Goal: Task Accomplishment & Management: Complete application form

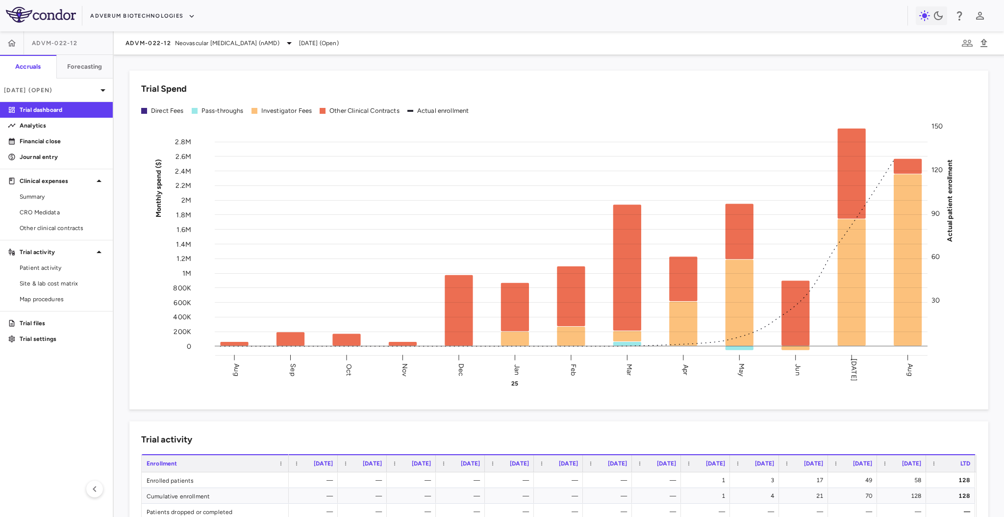
click at [291, 74] on div "Trial Spend Direct Fees Pass-throughs Investigator Fees Other Clinical Contract…" at bounding box center [558, 240] width 859 height 339
click at [134, 12] on button "Adverum Biotechnologies" at bounding box center [142, 16] width 105 height 16
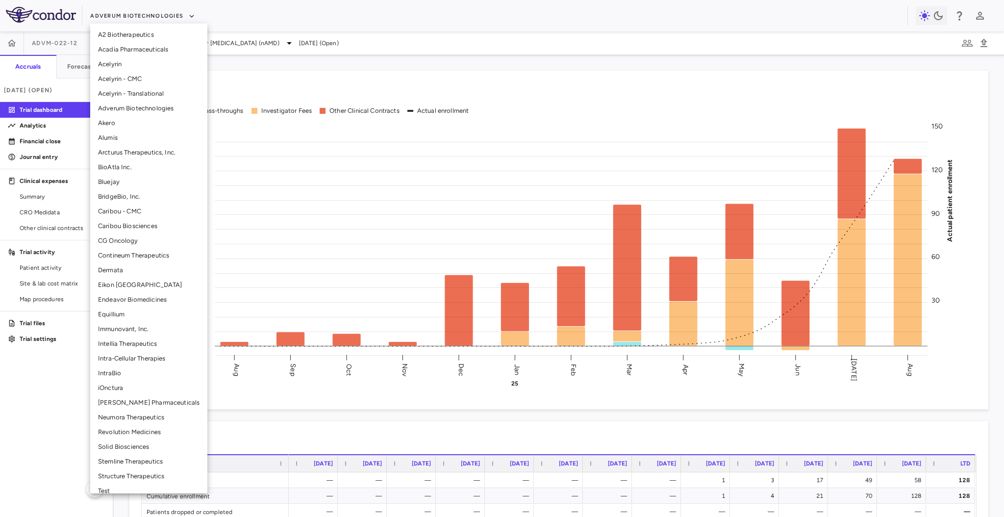
click at [64, 277] on div at bounding box center [502, 258] width 1004 height 517
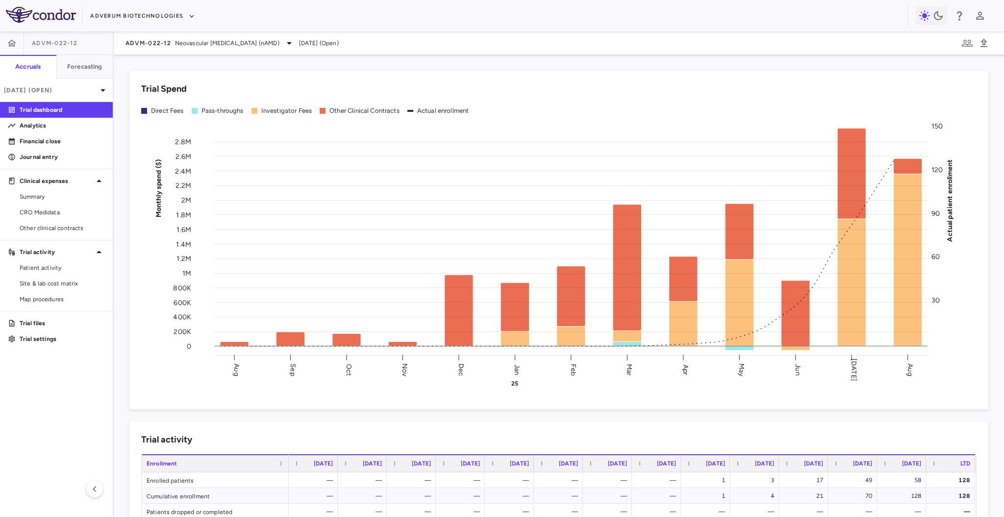
click at [64, 277] on div "A2 Biotherapeutics Acadia Pharmaceuticals Acelyrin Acelyrin - CMC Acelyrin - Tr…" at bounding box center [502, 258] width 1004 height 517
click at [51, 280] on span "Site & lab cost matrix" at bounding box center [62, 283] width 85 height 9
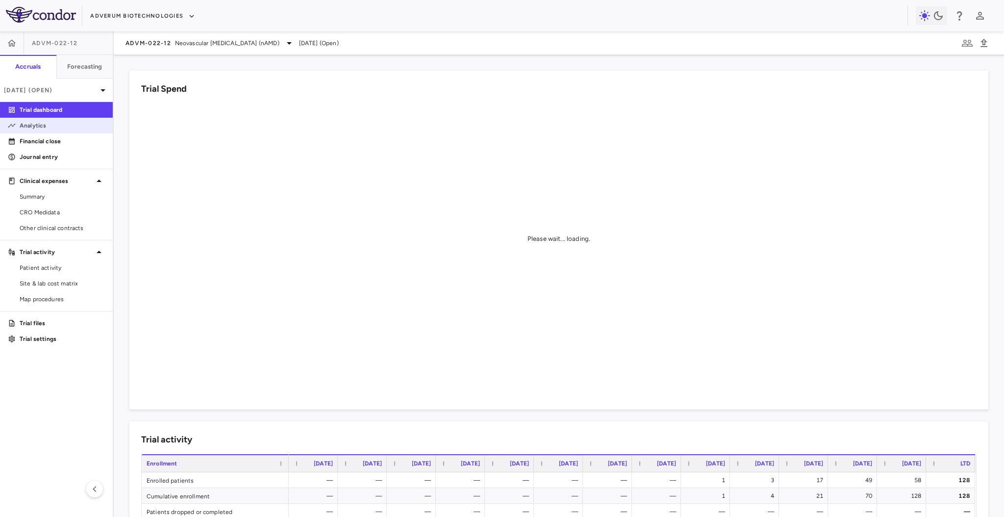
click at [43, 130] on link "Analytics" at bounding box center [56, 125] width 113 height 15
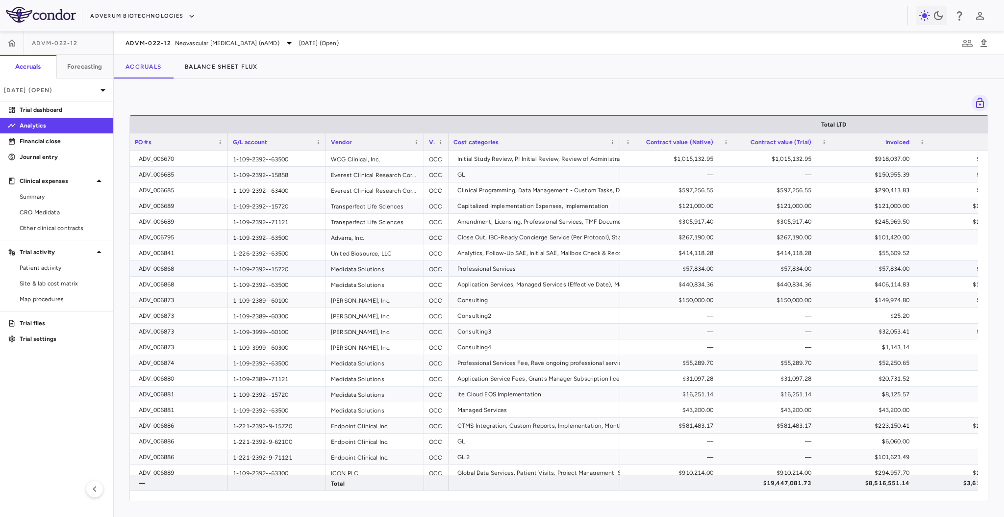
scroll to position [0, 118]
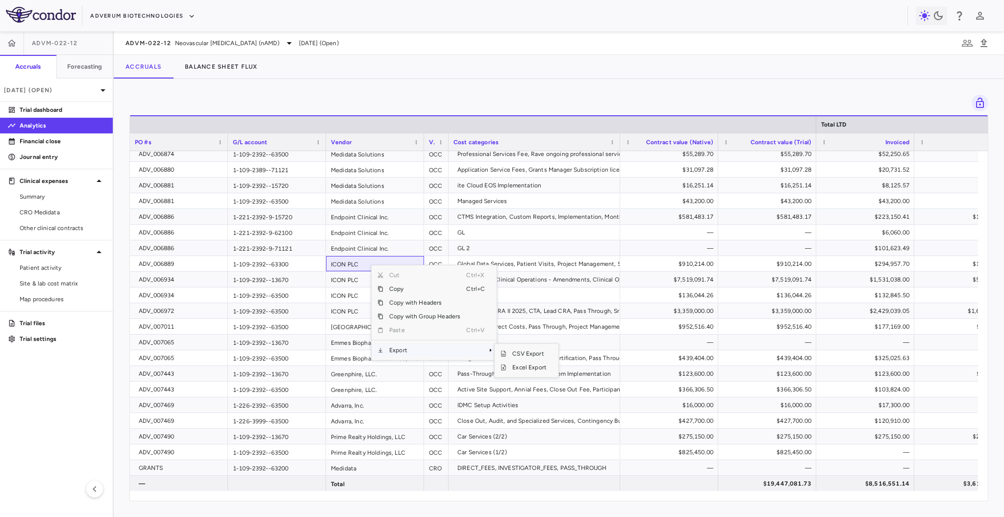
click at [411, 352] on span "Export" at bounding box center [424, 350] width 83 height 14
click at [528, 366] on span "Excel Export" at bounding box center [529, 367] width 46 height 14
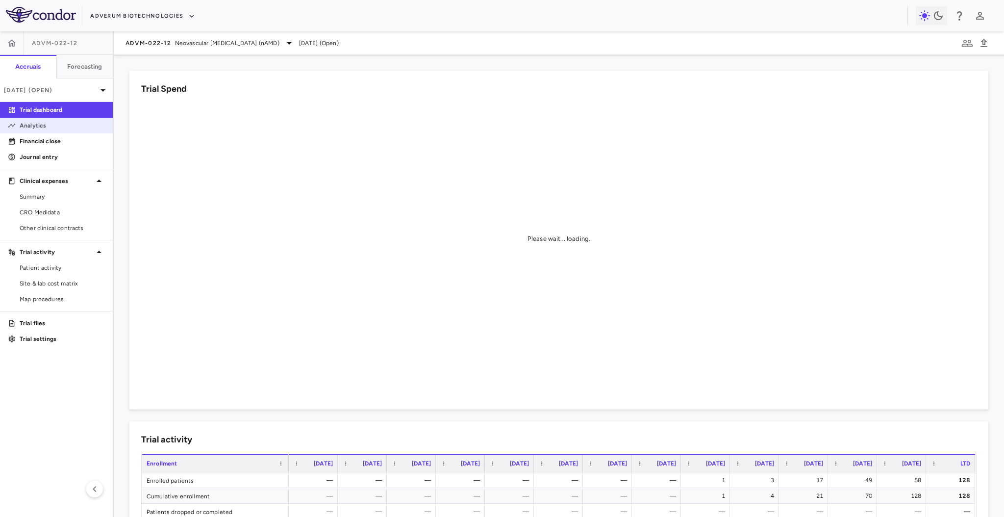
click at [67, 121] on p "Analytics" at bounding box center [62, 125] width 85 height 9
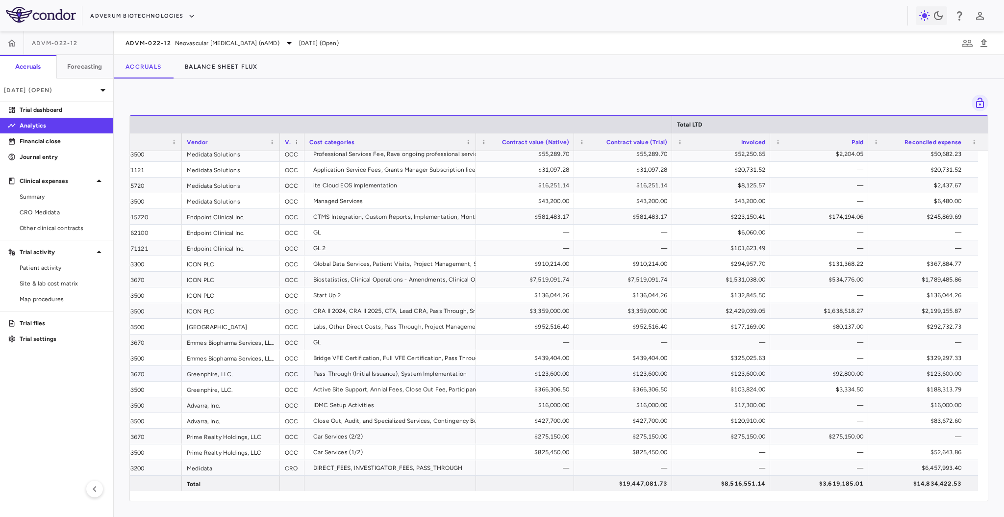
scroll to position [0, 225]
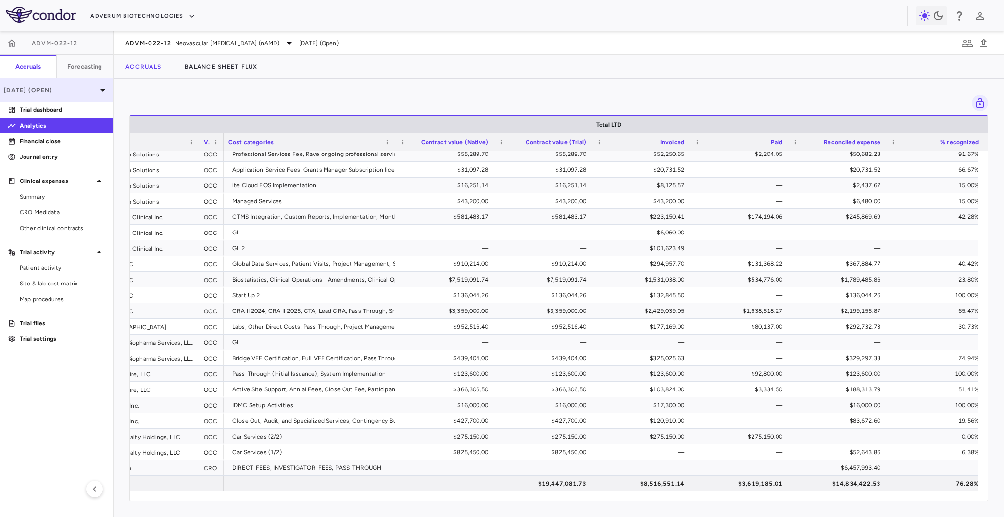
click at [66, 83] on div "[DATE] (Open)" at bounding box center [56, 90] width 113 height 24
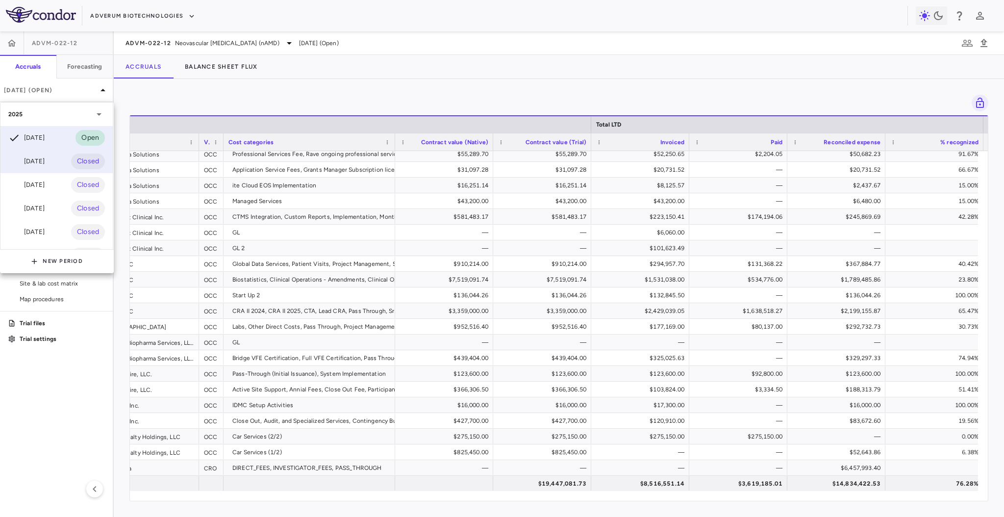
click at [64, 170] on div "Jul 2025 Closed" at bounding box center [56, 162] width 112 height 24
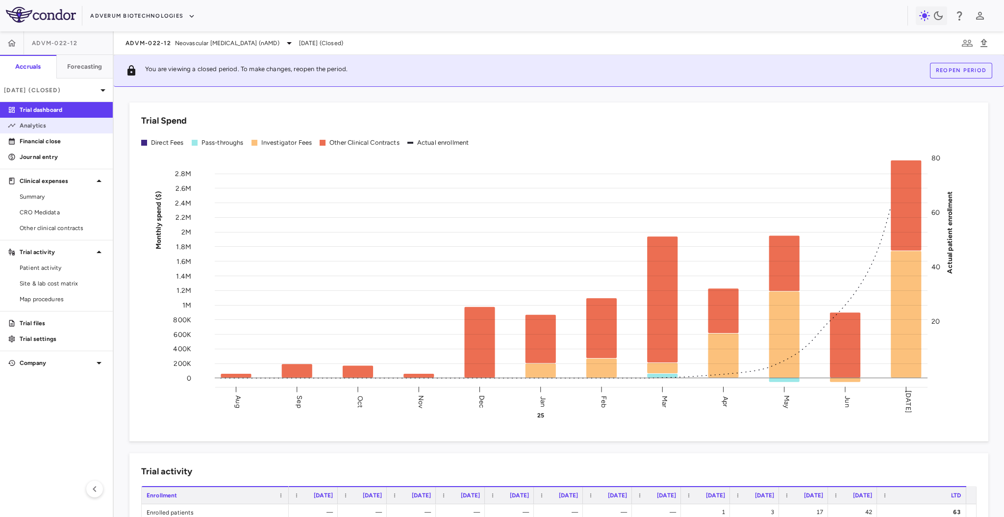
click at [66, 126] on p "Analytics" at bounding box center [62, 125] width 85 height 9
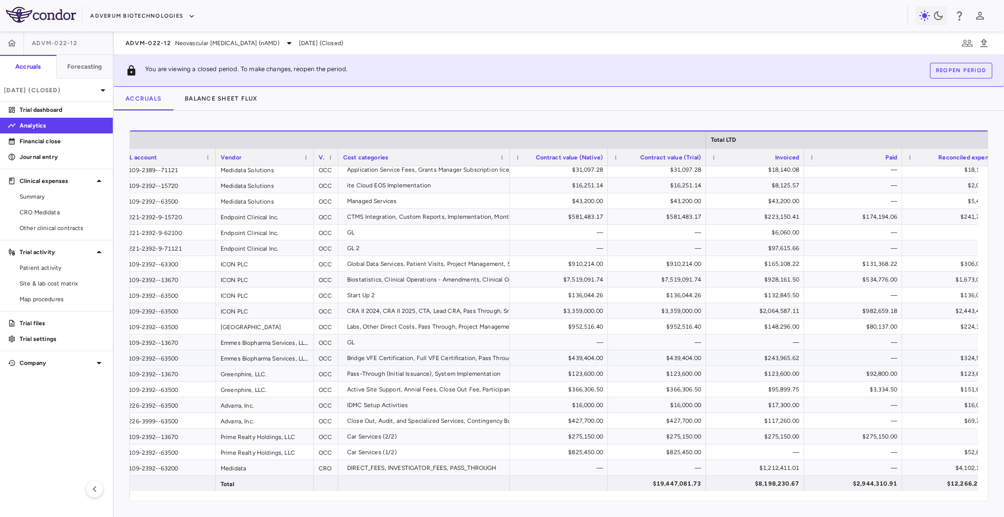
click at [562, 352] on div "$439,404.00" at bounding box center [561, 358] width 84 height 16
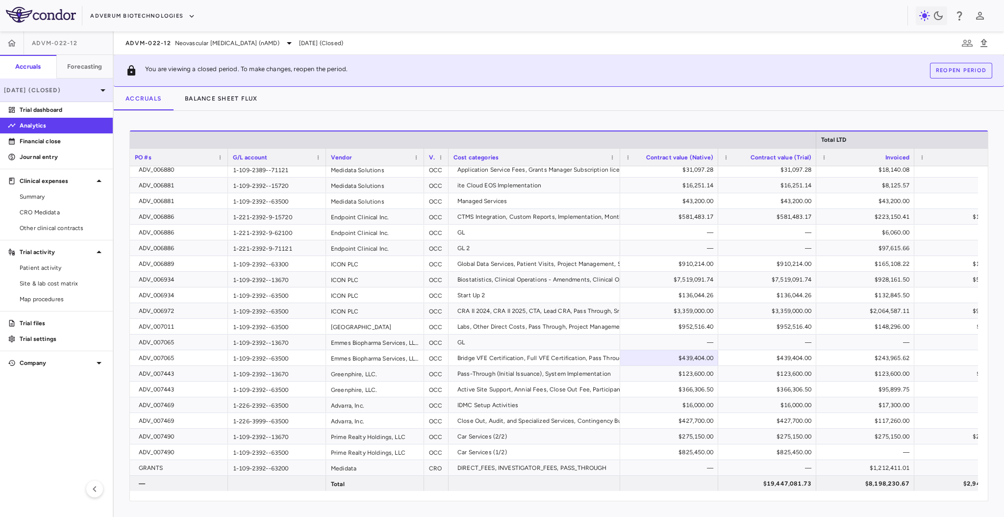
click at [87, 84] on div "Jul 2025 (Closed)" at bounding box center [56, 90] width 113 height 24
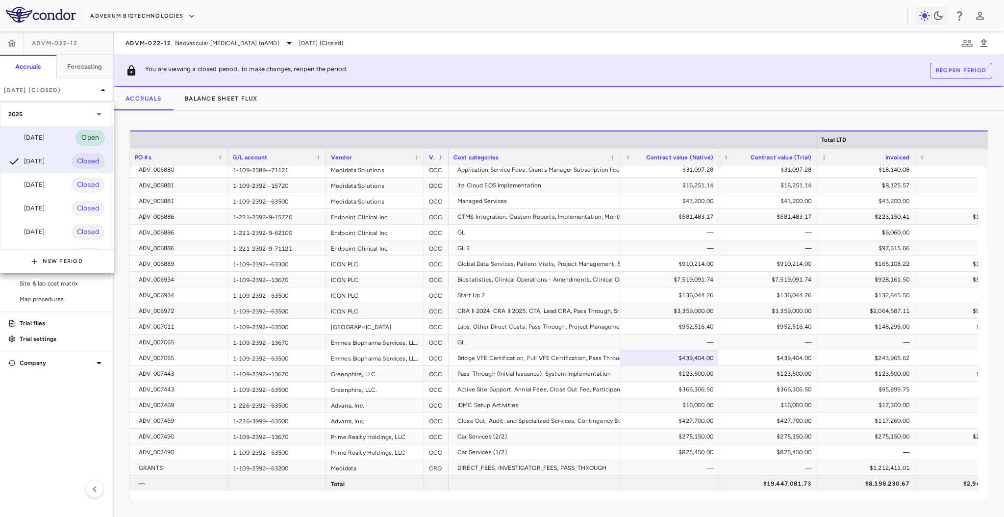
click at [52, 149] on div "Aug 2025 Open" at bounding box center [56, 138] width 112 height 24
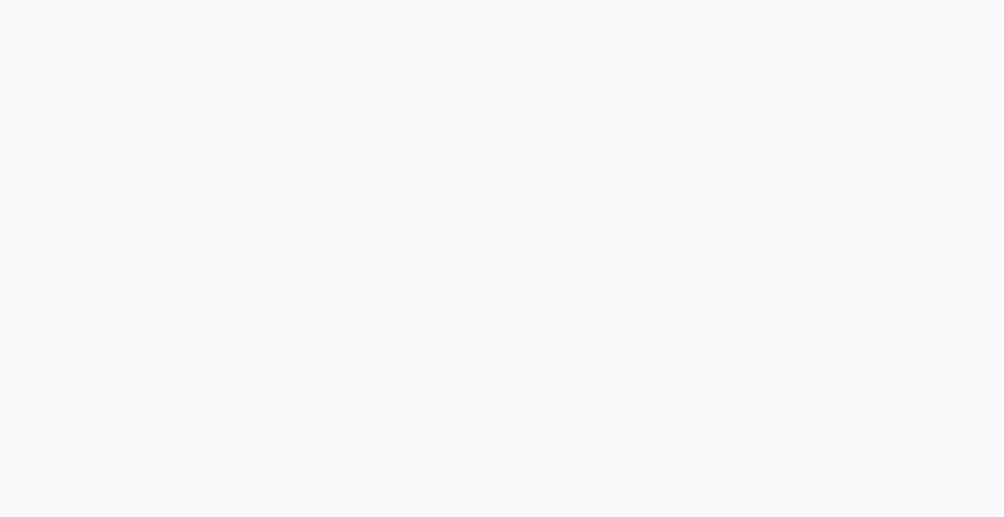
click at [52, 149] on div at bounding box center [502, 258] width 1004 height 517
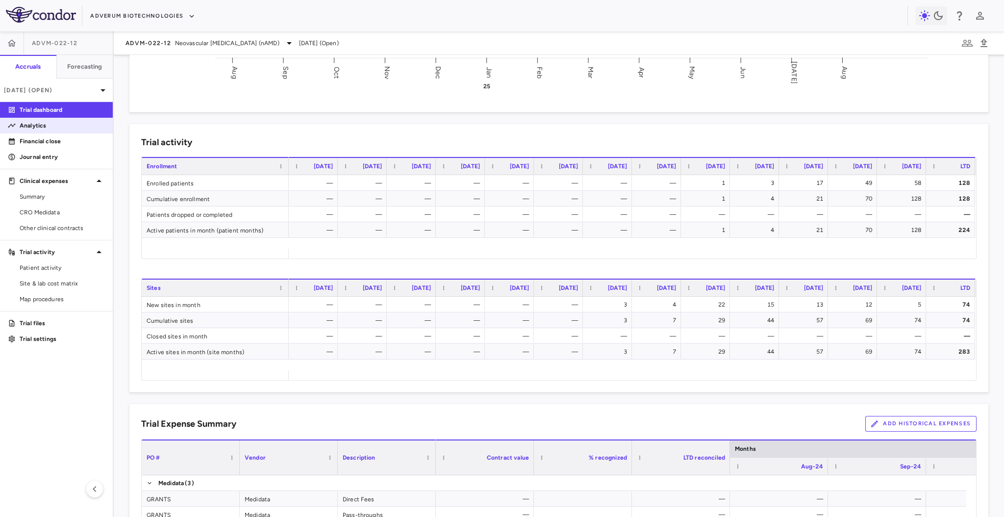
click at [61, 124] on p "Analytics" at bounding box center [62, 125] width 85 height 9
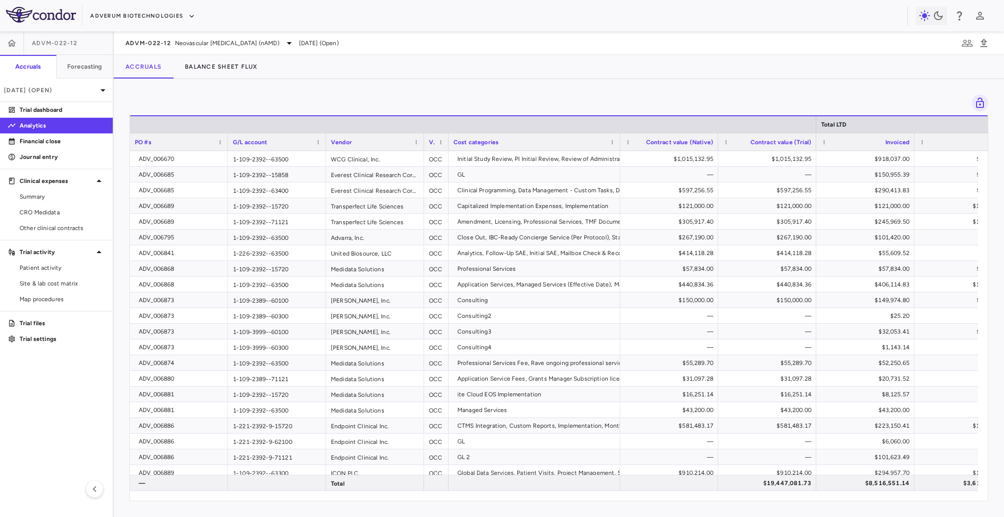
click at [672, 93] on div "Drag here to set row groups Drag here to set column labels Total LTD PO #s G/L …" at bounding box center [559, 298] width 890 height 438
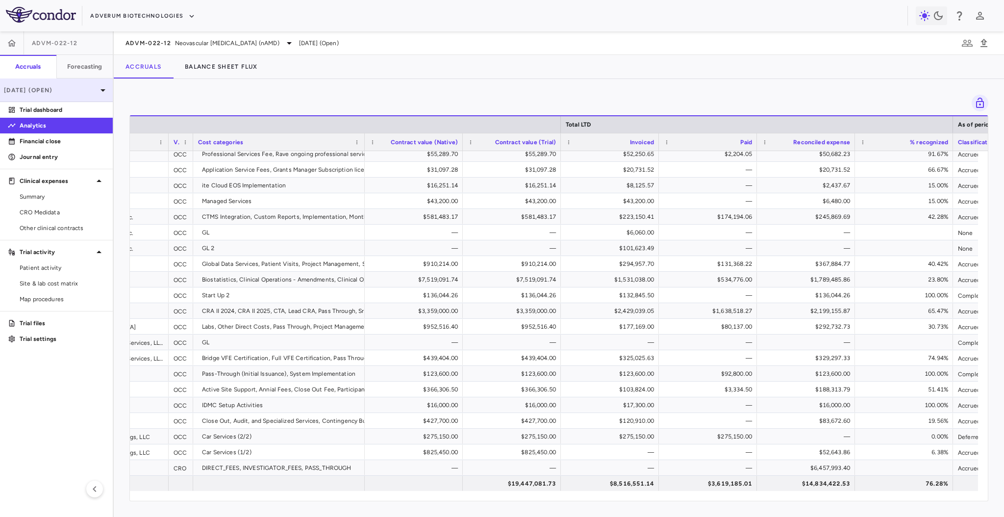
click at [71, 91] on p "[DATE] (Open)" at bounding box center [50, 90] width 93 height 9
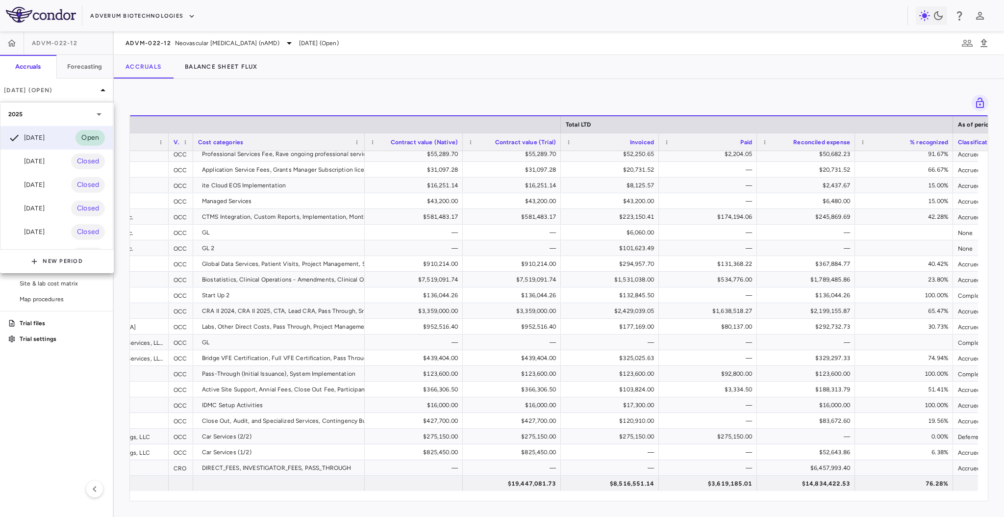
click at [149, 98] on div at bounding box center [502, 258] width 1004 height 517
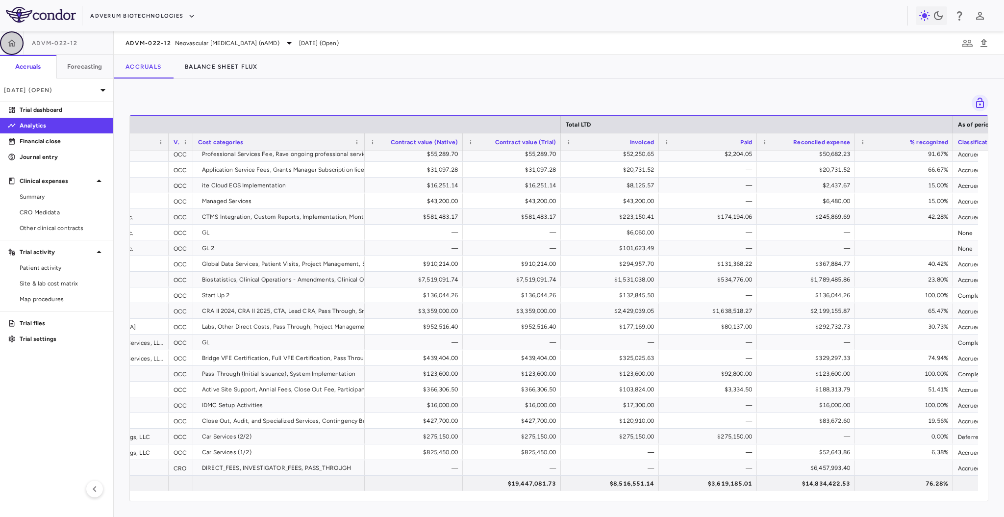
click at [6, 36] on button "button" at bounding box center [12, 43] width 24 height 24
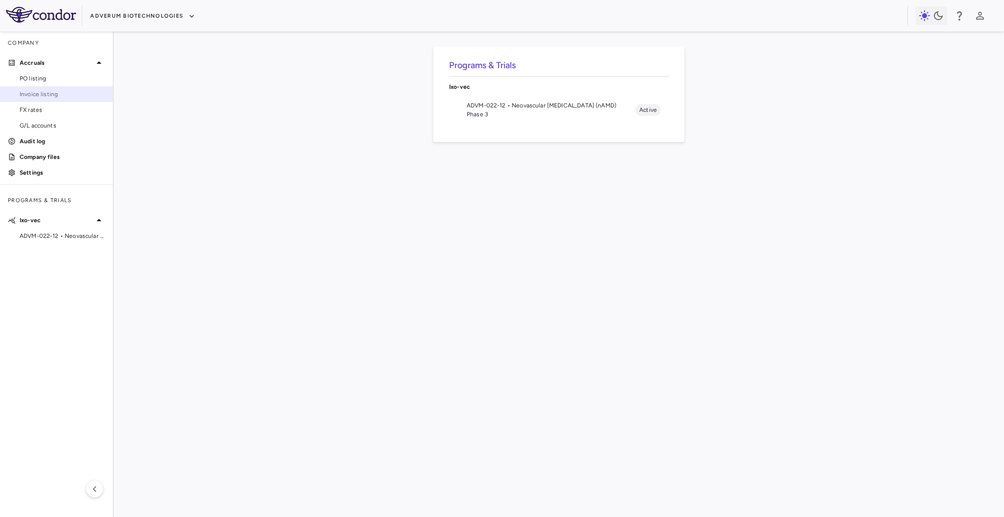
click at [46, 87] on link "Invoice listing" at bounding box center [56, 94] width 113 height 15
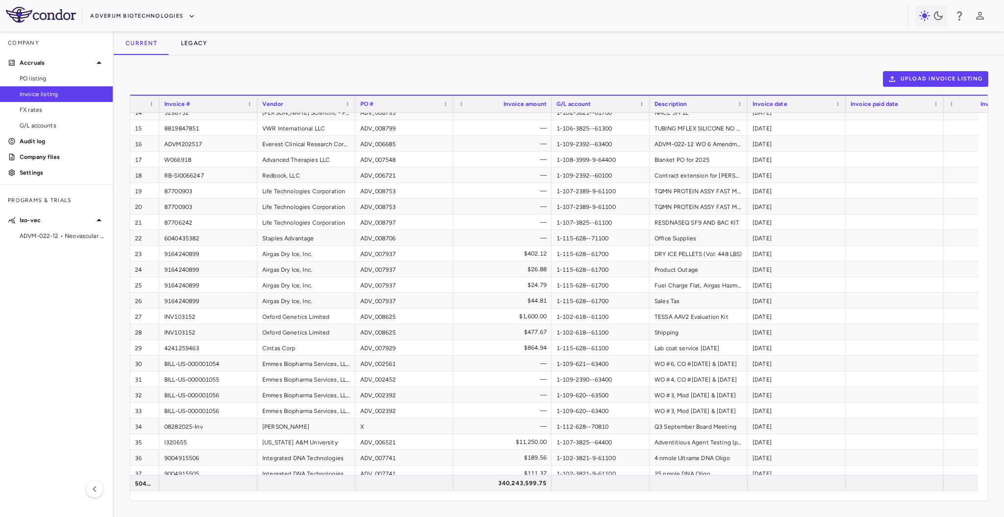
click at [410, 106] on div "PO #" at bounding box center [399, 104] width 79 height 12
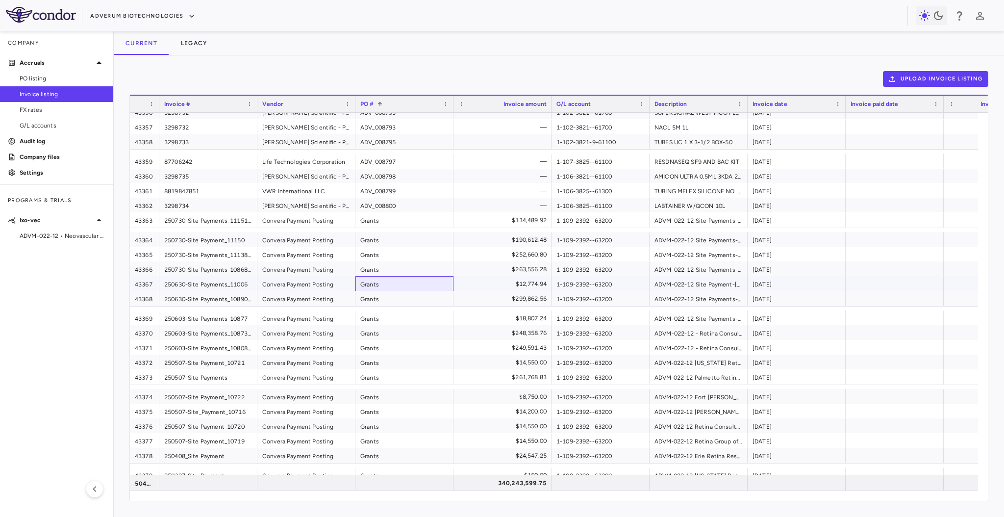
click at [417, 279] on div "Grants" at bounding box center [404, 283] width 98 height 15
click at [393, 226] on div "Grants" at bounding box center [404, 219] width 98 height 15
click at [495, 225] on div "$134,489.92" at bounding box center [504, 220] width 84 height 16
click at [570, 220] on div "1-109-2392--63200" at bounding box center [601, 219] width 98 height 15
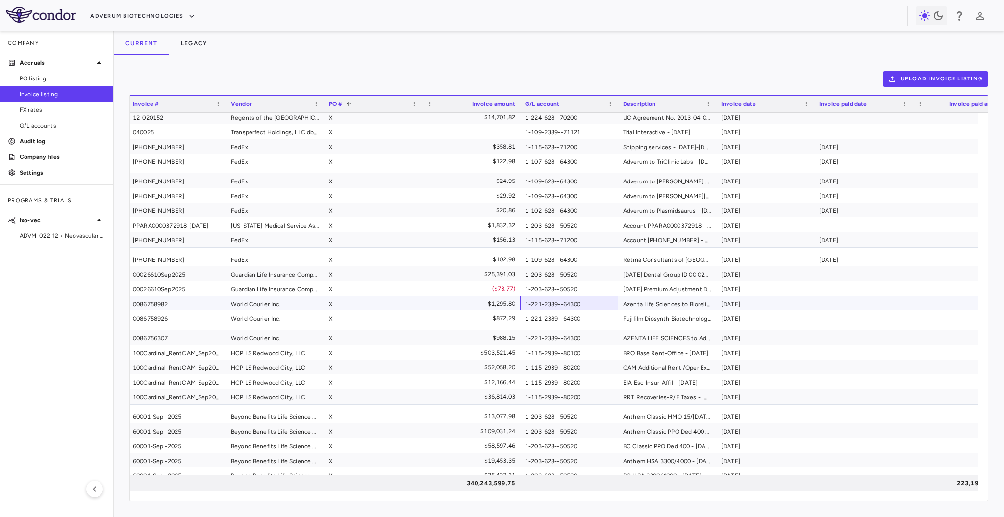
click at [523, 299] on div "1-221-2389--64300" at bounding box center [569, 303] width 98 height 15
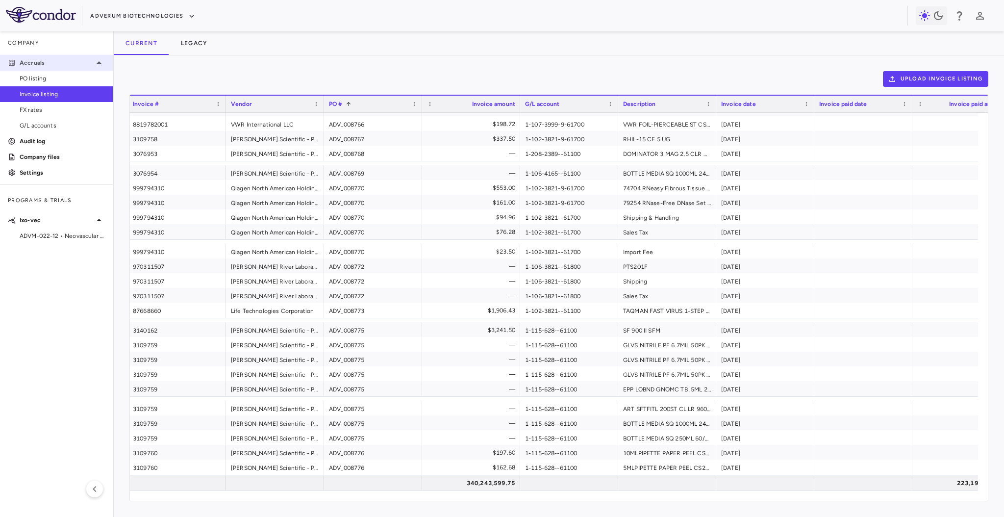
click at [48, 64] on p "Accruals" at bounding box center [57, 62] width 74 height 9
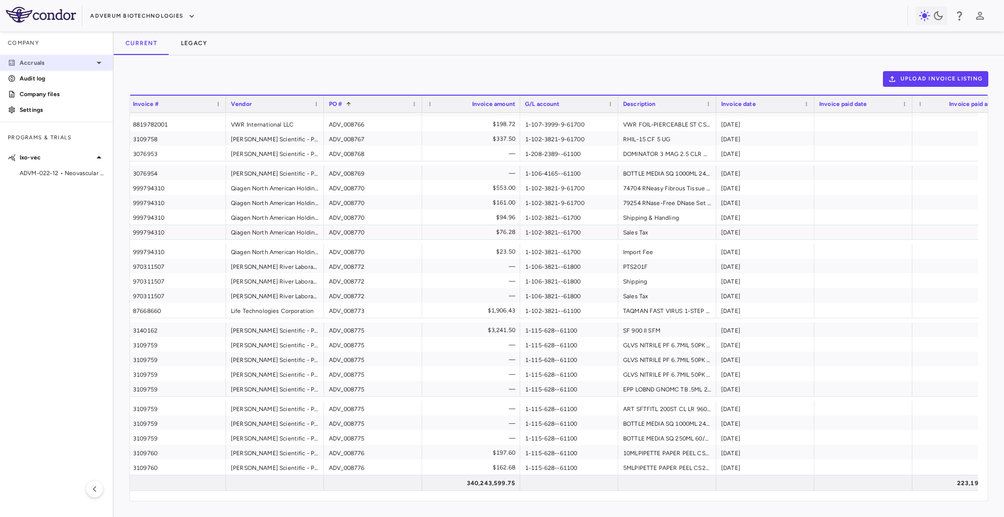
click at [48, 64] on p "Accruals" at bounding box center [57, 62] width 74 height 9
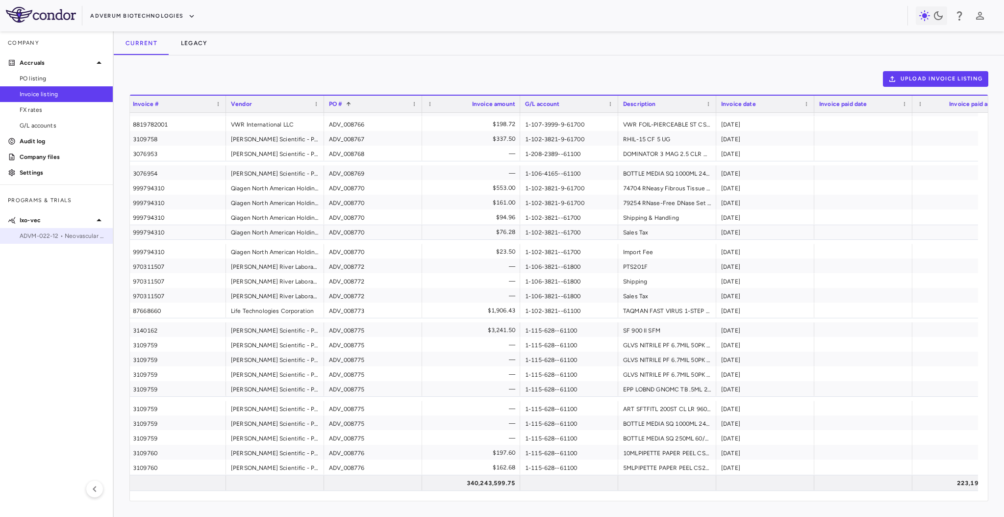
click at [32, 242] on div "ADVM-022-12 • Neovascular Age-Related Macular Degeneration (nAMD)" at bounding box center [56, 235] width 113 height 15
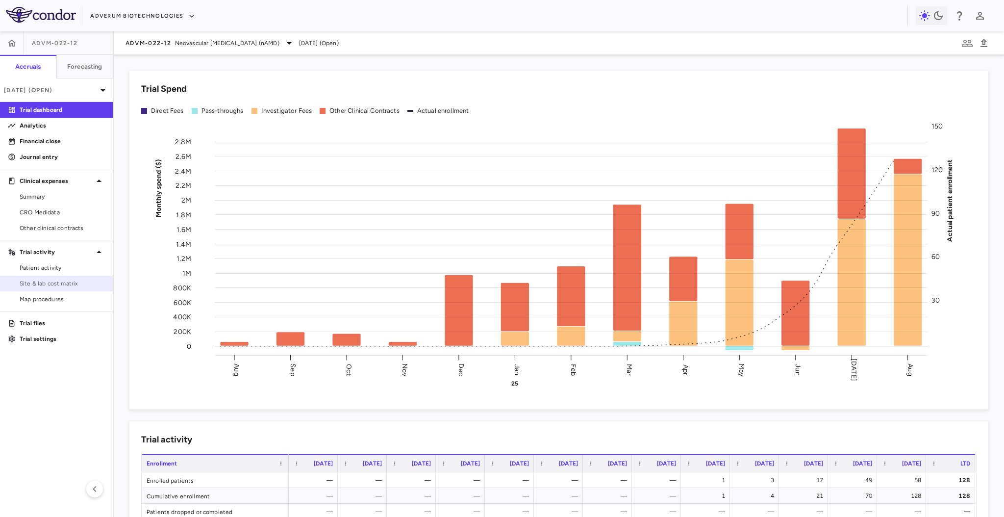
click at [67, 279] on span "Site & lab cost matrix" at bounding box center [62, 283] width 85 height 9
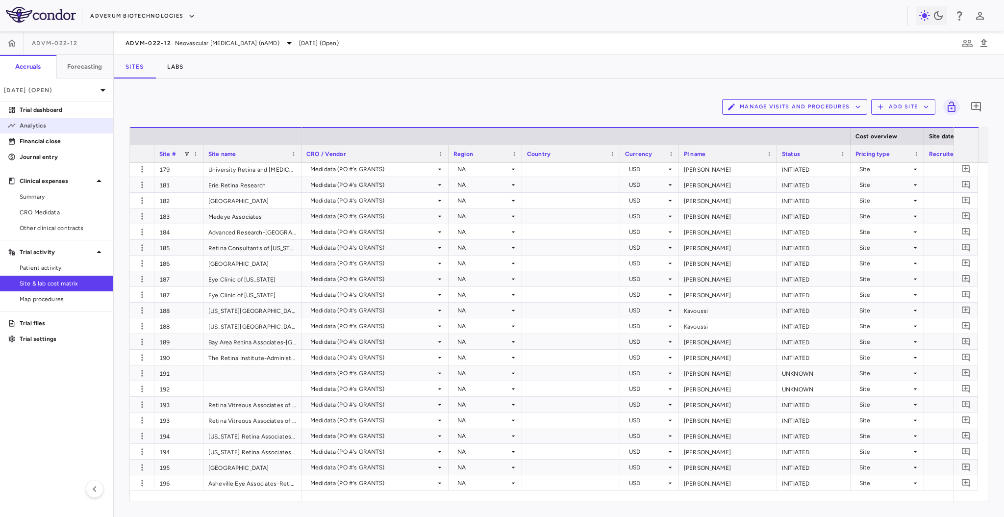
click at [61, 126] on p "Analytics" at bounding box center [62, 125] width 85 height 9
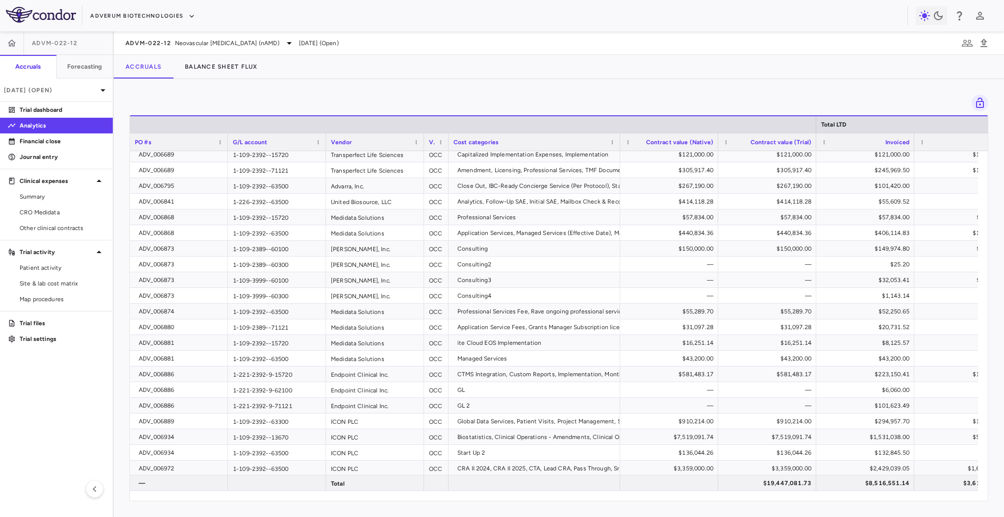
click at [349, 141] on span "Vendor" at bounding box center [341, 142] width 21 height 7
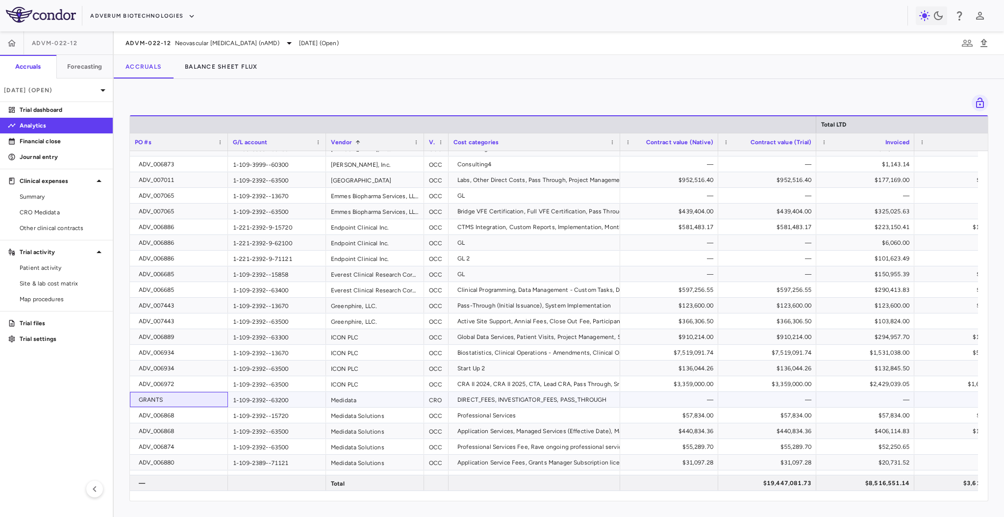
drag, startPoint x: 181, startPoint y: 396, endPoint x: 134, endPoint y: 397, distance: 46.6
click at [135, 397] on div "GRANTS" at bounding box center [179, 399] width 88 height 14
click at [163, 421] on span "Copy" at bounding box center [188, 422] width 83 height 14
click at [74, 141] on p "Financial close" at bounding box center [62, 141] width 85 height 9
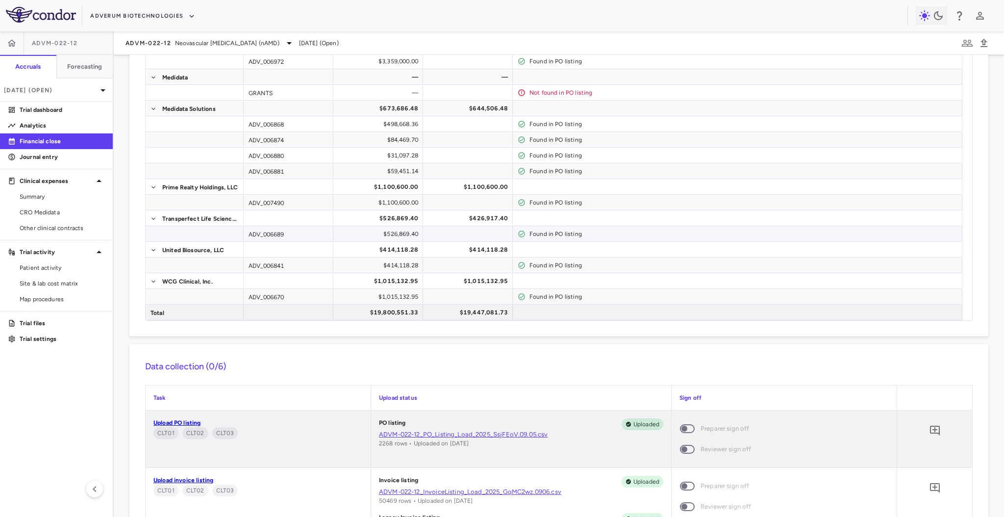
scroll to position [470, 0]
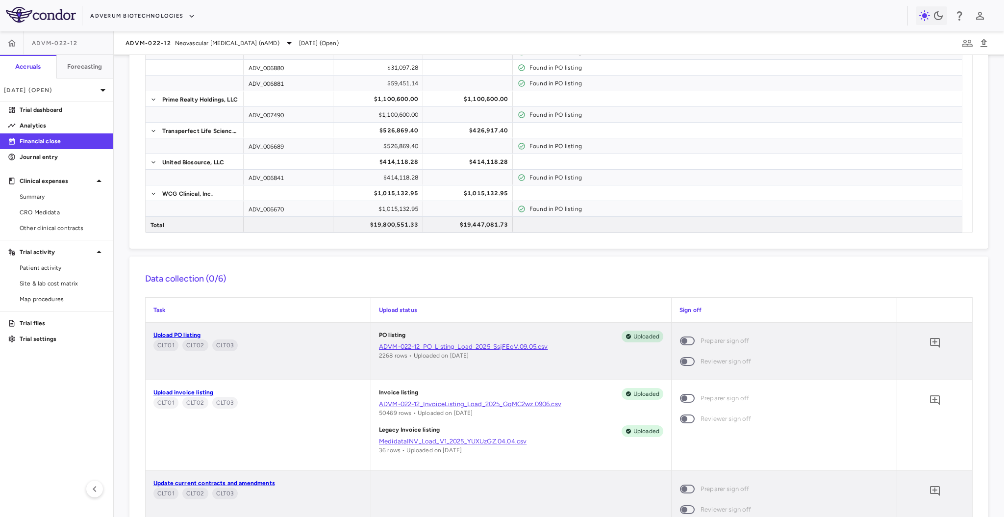
click at [188, 390] on link "Upload invoice listing" at bounding box center [183, 392] width 60 height 7
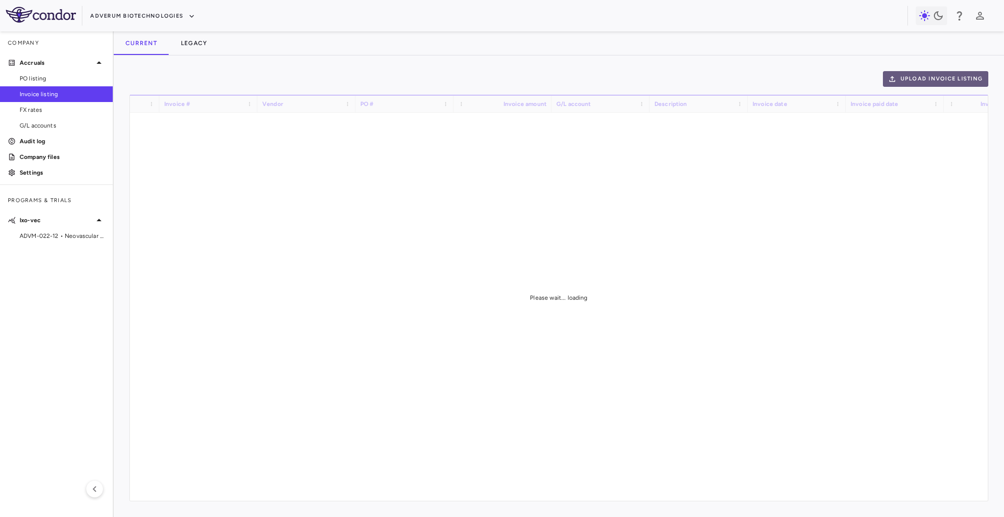
click at [949, 74] on button "Upload invoice listing" at bounding box center [936, 79] width 106 height 16
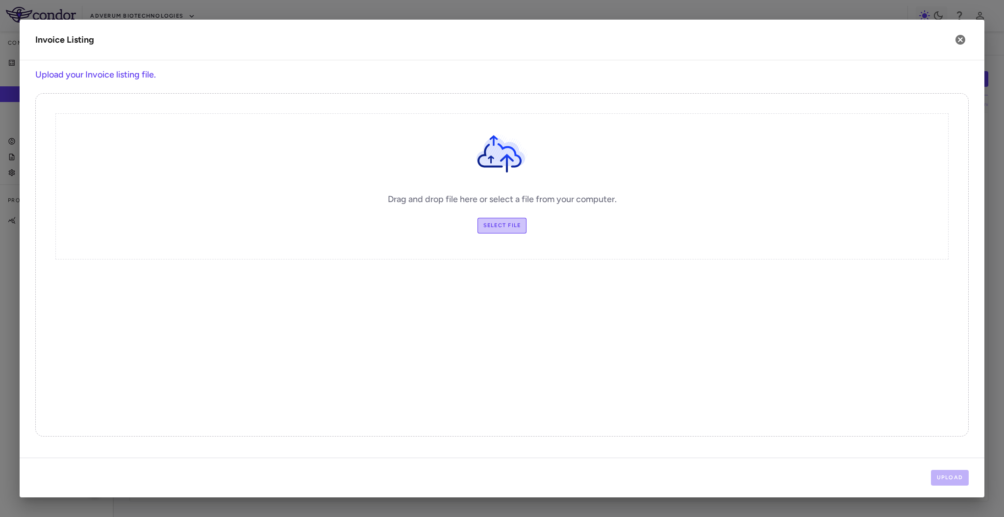
click at [511, 221] on label "Select file" at bounding box center [503, 226] width 50 height 16
click at [0, 0] on input "Select file" at bounding box center [0, 0] width 0 height 0
click at [952, 471] on button "Upload" at bounding box center [950, 478] width 38 height 16
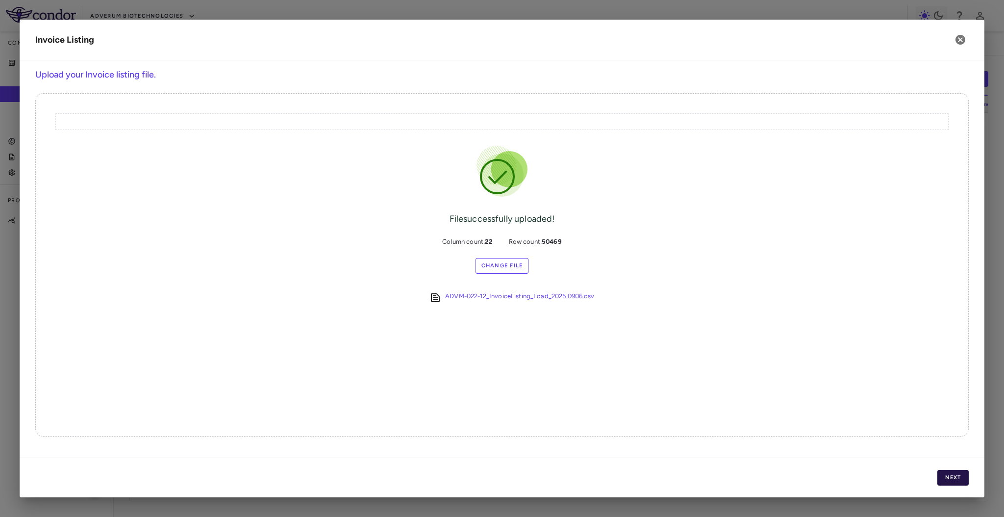
click at [950, 474] on button "Next" at bounding box center [952, 478] width 31 height 16
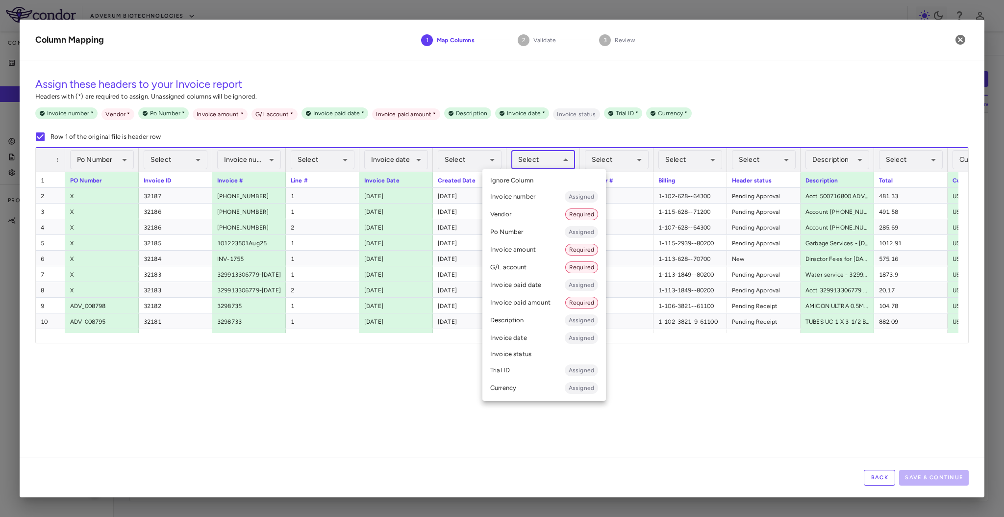
click at [565, 161] on body "Skip to sidebar Skip to main content Adverum Biotechnologies Company Accruals P…" at bounding box center [502, 258] width 1004 height 517
click at [545, 214] on li "Vendor Required" at bounding box center [544, 214] width 124 height 18
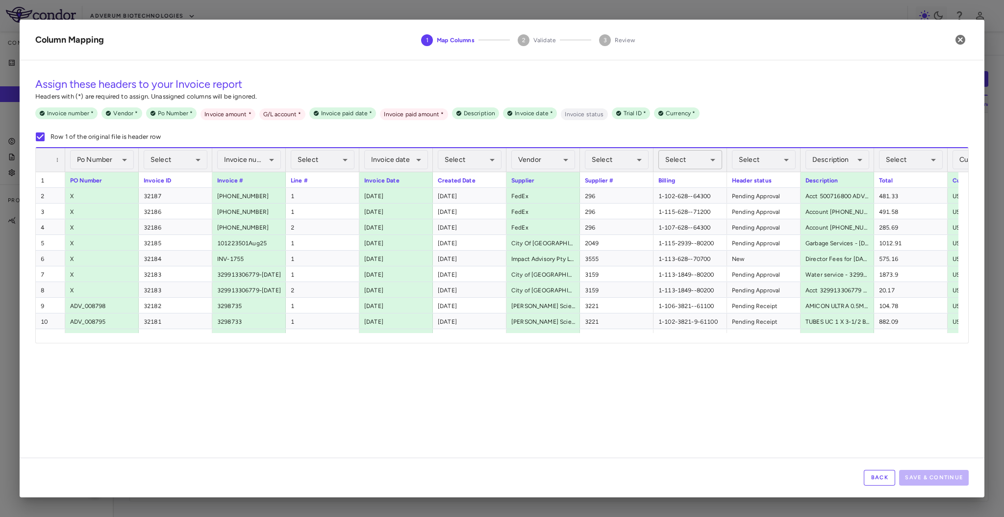
click at [710, 165] on body "Skip to sidebar Skip to main content Adverum Biotechnologies Company Accruals P…" at bounding box center [502, 258] width 1004 height 517
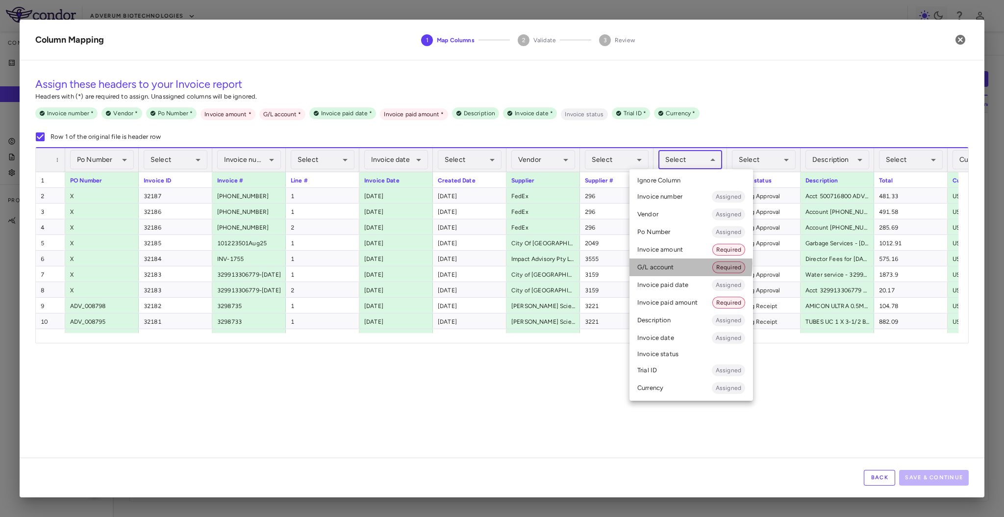
click at [678, 264] on li "G/L account Required" at bounding box center [692, 267] width 124 height 18
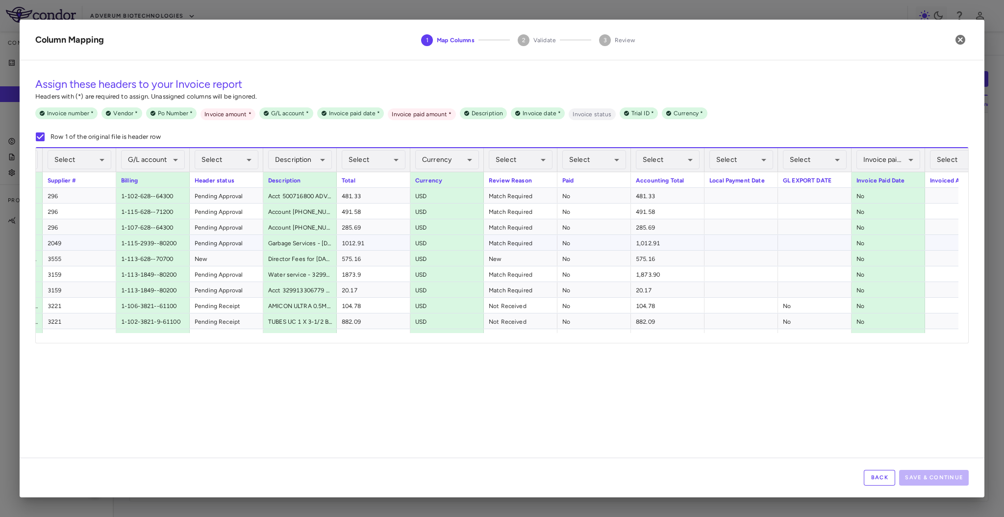
scroll to position [0, 672]
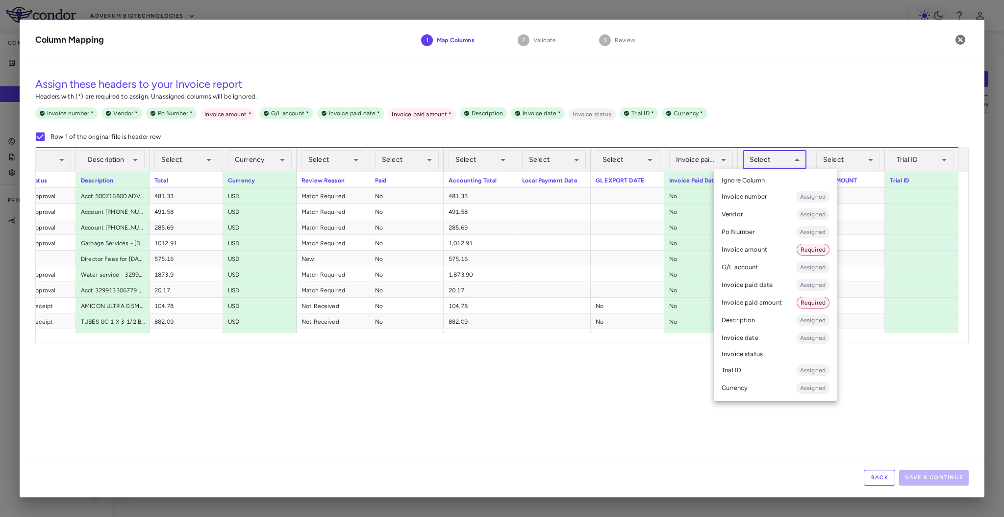
click at [785, 164] on body "Skip to sidebar Skip to main content Adverum Biotechnologies Company Accruals P…" at bounding box center [502, 258] width 1004 height 517
click at [766, 253] on li "Invoice amount Required" at bounding box center [776, 250] width 124 height 18
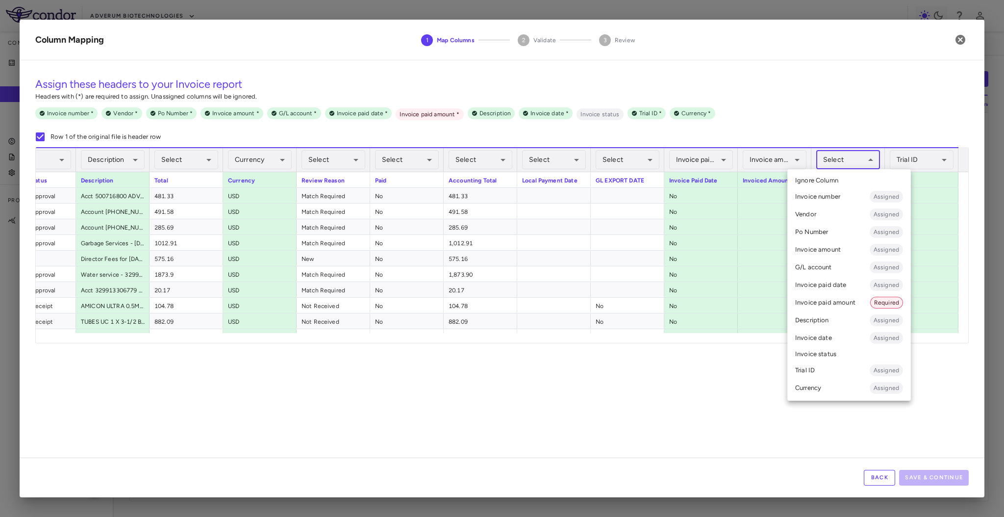
click at [857, 154] on body "Skip to sidebar Skip to main content Adverum Biotechnologies Company Accruals P…" at bounding box center [502, 258] width 1004 height 517
click at [857, 309] on li "Invoice paid amount Required" at bounding box center [849, 303] width 124 height 18
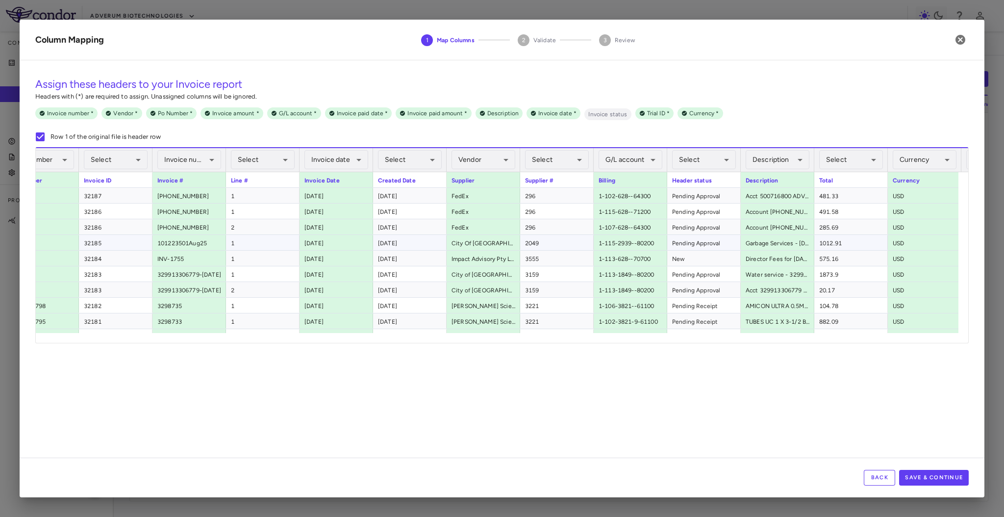
scroll to position [0, 73]
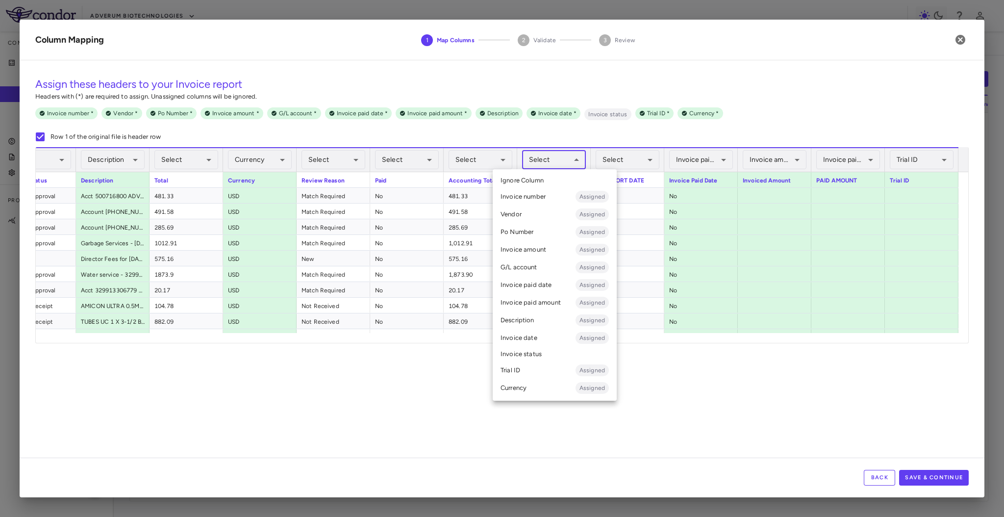
click at [555, 164] on body "Skip to sidebar Skip to main content Adverum Biotechnologies Company Accruals P…" at bounding box center [502, 258] width 1004 height 517
click at [563, 285] on li "Invoice paid date Assigned" at bounding box center [555, 285] width 124 height 18
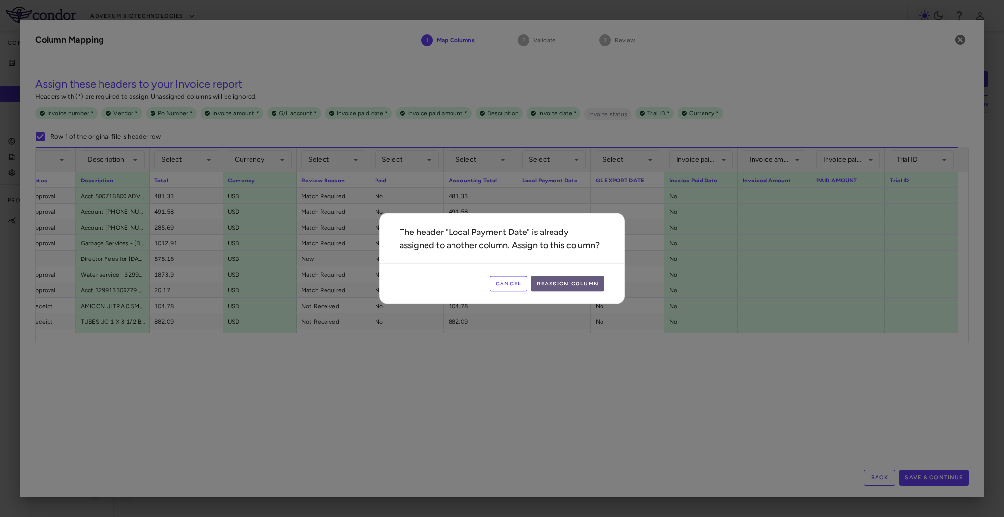
click at [561, 285] on button "Reassign Column" at bounding box center [568, 284] width 74 height 16
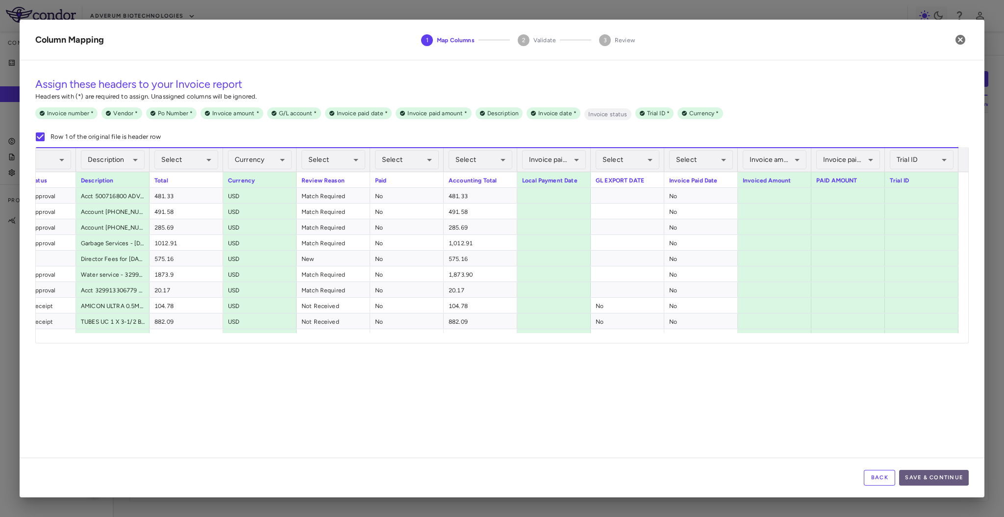
click at [925, 477] on button "Save & Continue" at bounding box center [934, 478] width 70 height 16
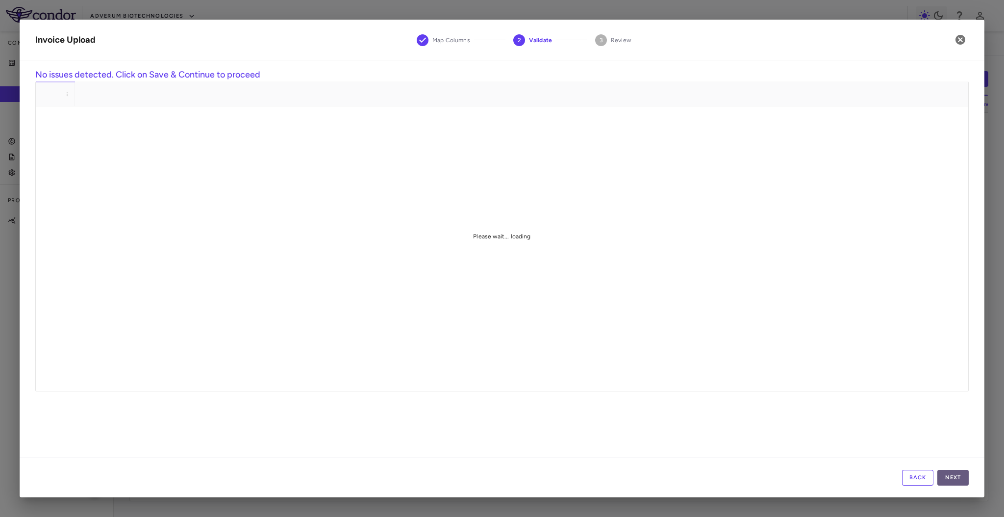
click at [957, 475] on button "Next" at bounding box center [952, 478] width 31 height 16
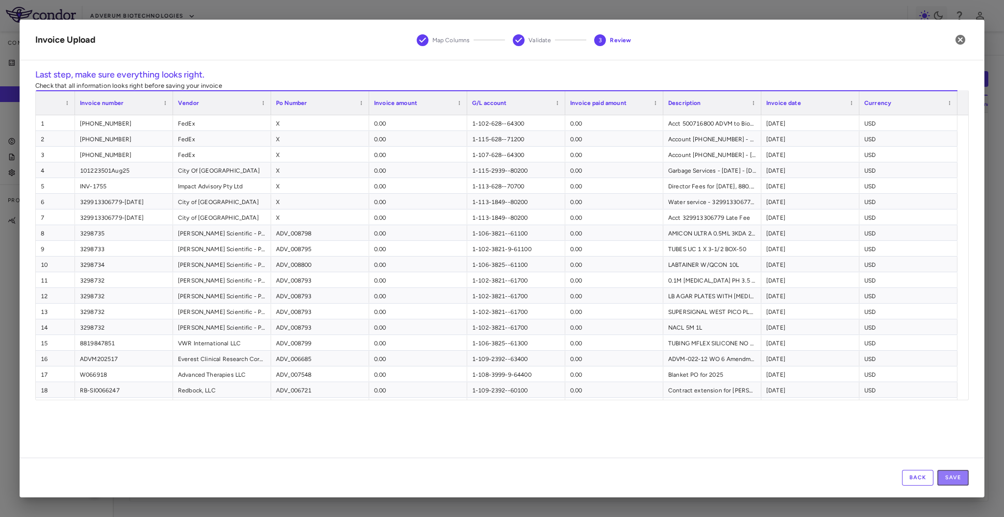
click at [957, 475] on button "Save" at bounding box center [952, 478] width 31 height 16
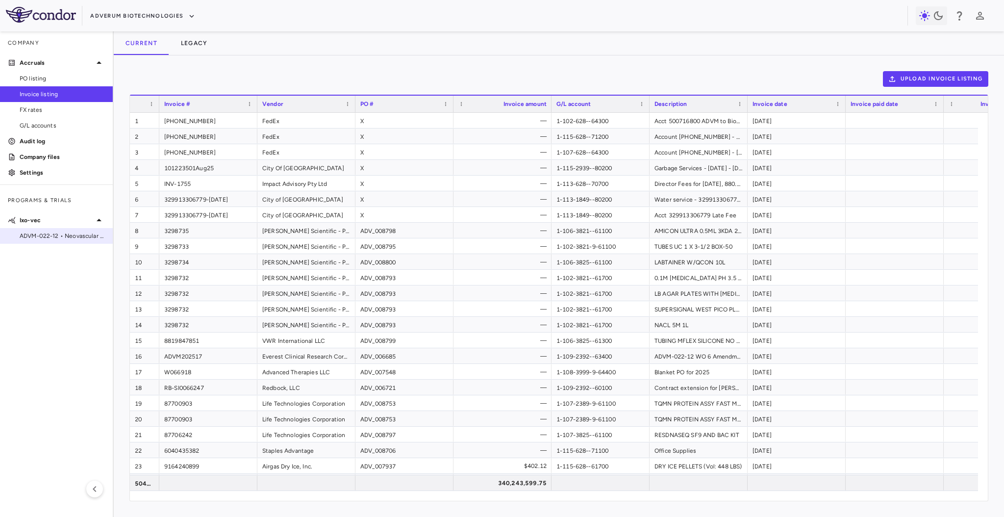
click at [54, 238] on span "ADVM-022-12 • Neovascular Age-Related Macular Degeneration (nAMD)" at bounding box center [62, 235] width 85 height 9
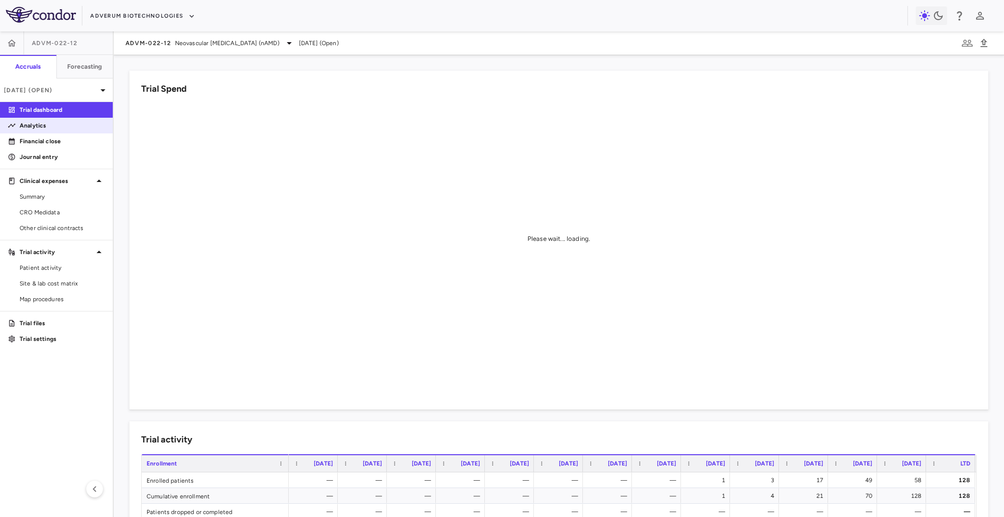
click at [54, 129] on p "Analytics" at bounding box center [62, 125] width 85 height 9
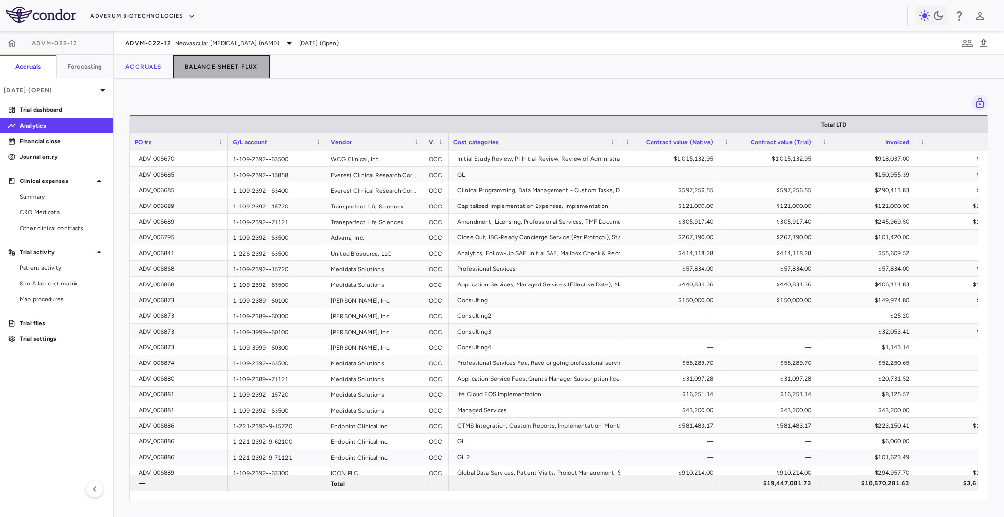
click at [218, 61] on button "Balance Sheet Flux" at bounding box center [221, 67] width 97 height 24
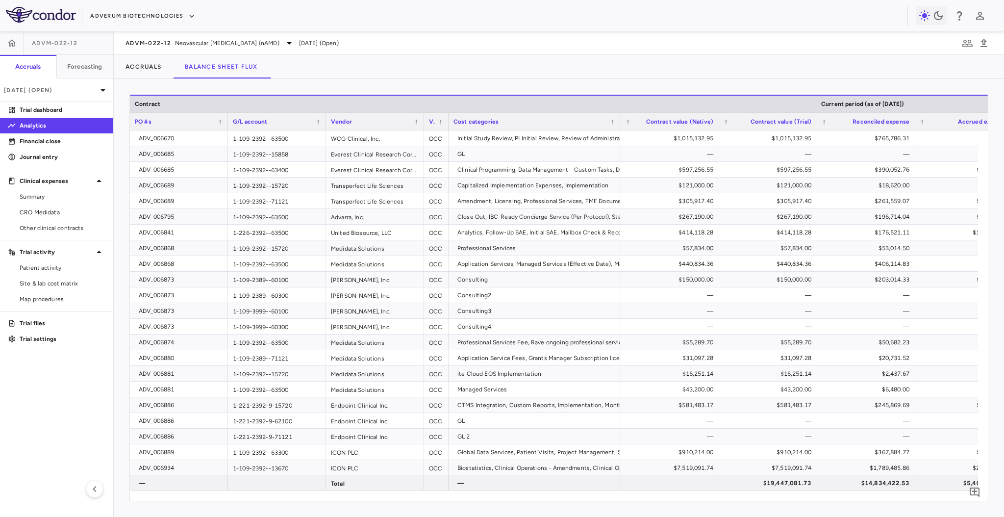
click at [346, 120] on span "Vendor" at bounding box center [341, 121] width 21 height 7
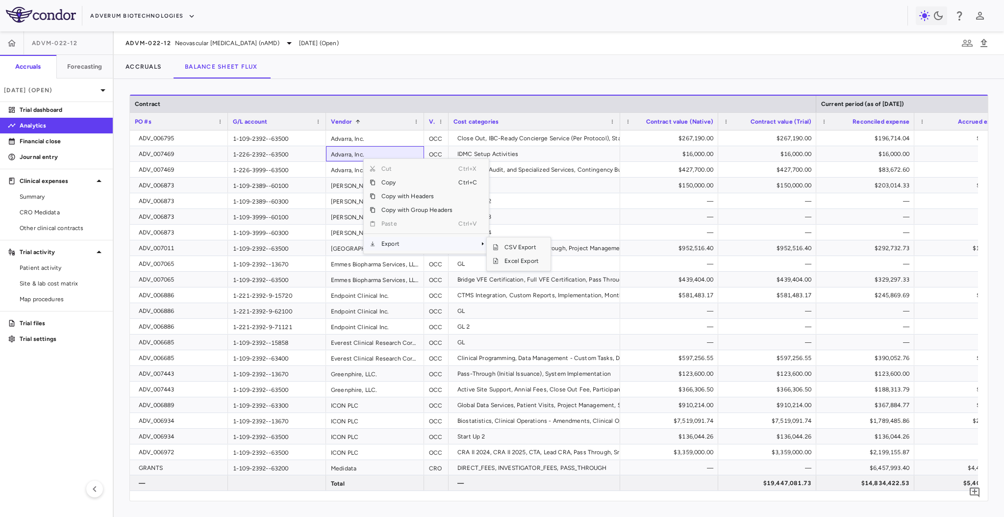
click at [418, 249] on span "Export" at bounding box center [417, 244] width 83 height 14
click at [531, 262] on span "Excel Export" at bounding box center [522, 261] width 46 height 14
